Goal: Find specific page/section: Find specific page/section

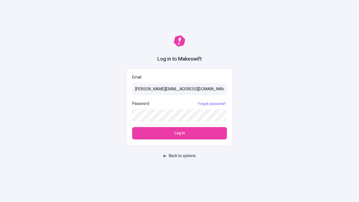
type input "[PERSON_NAME][EMAIL_ADDRESS][DOMAIN_NAME]"
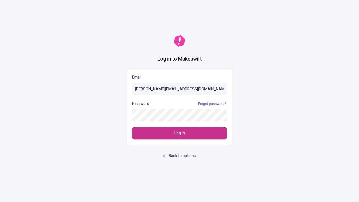
click at [179, 133] on span "Log in" at bounding box center [179, 133] width 10 height 6
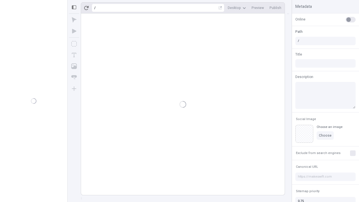
type input "/page"
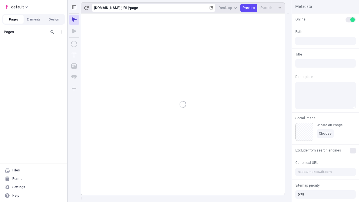
type input "/page"
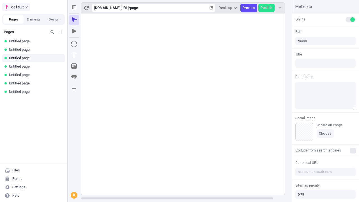
click at [16, 7] on span "default" at bounding box center [17, 7] width 13 height 7
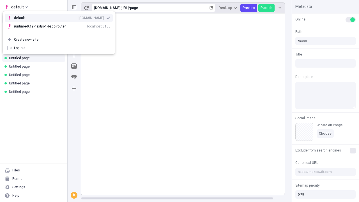
click at [78, 17] on div "[DOMAIN_NAME]" at bounding box center [90, 18] width 25 height 4
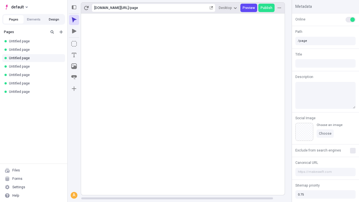
click at [54, 19] on button "Design" at bounding box center [54, 19] width 20 height 8
